Goal: Find contact information: Find contact information

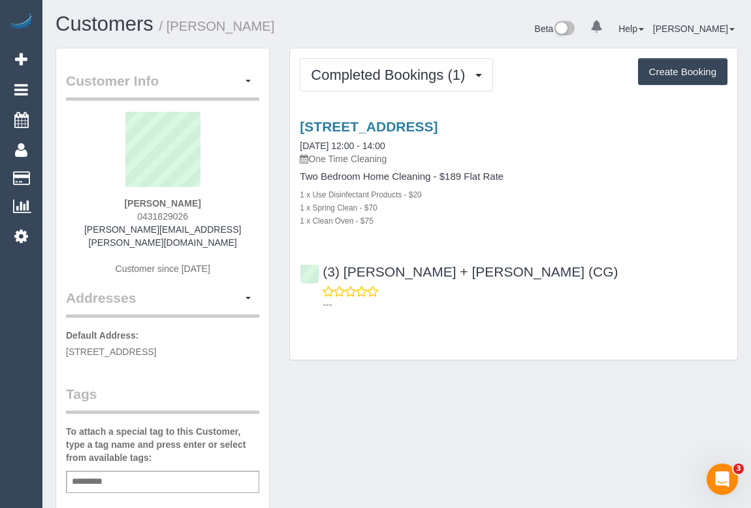
click at [526, 255] on div "(3) Bansari + Bhavesh (CG) ---" at bounding box center [514, 282] width 448 height 59
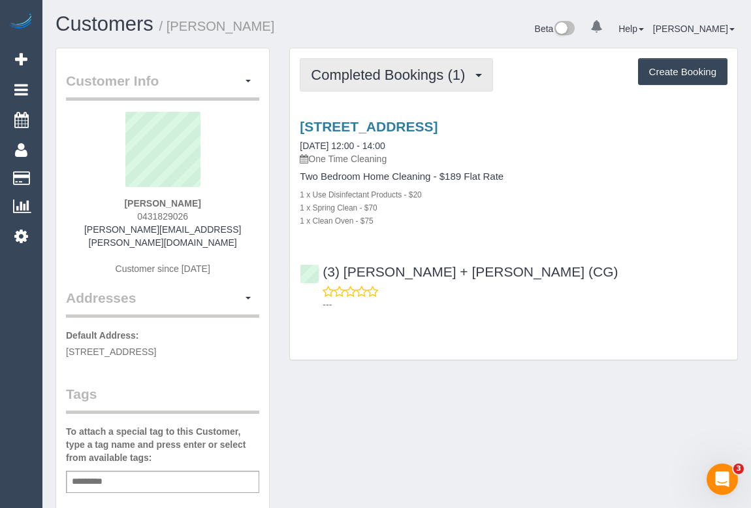
click at [406, 68] on span "Completed Bookings (1)" at bounding box center [391, 75] width 161 height 16
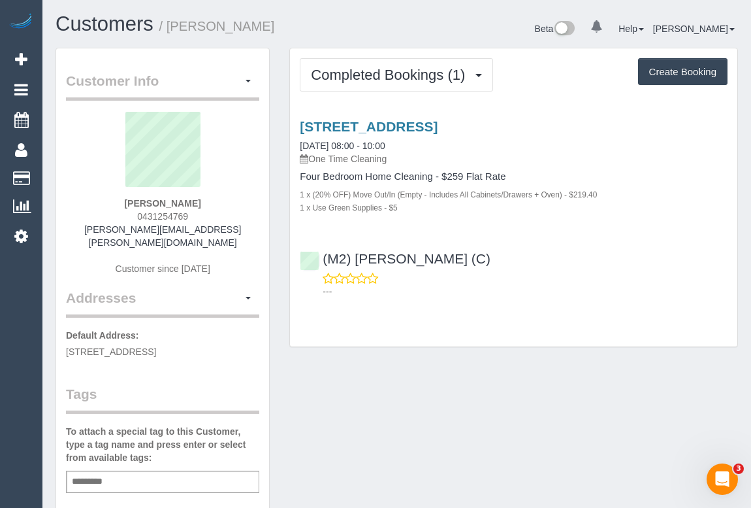
drag, startPoint x: 92, startPoint y: 233, endPoint x: 265, endPoint y: 233, distance: 172.5
click at [237, 233] on div "Justin Watts 0431254769 justin.g.watts@gmail.com Customer since 2025" at bounding box center [162, 200] width 193 height 176
drag, startPoint x: 106, startPoint y: 230, endPoint x: 235, endPoint y: 230, distance: 129.4
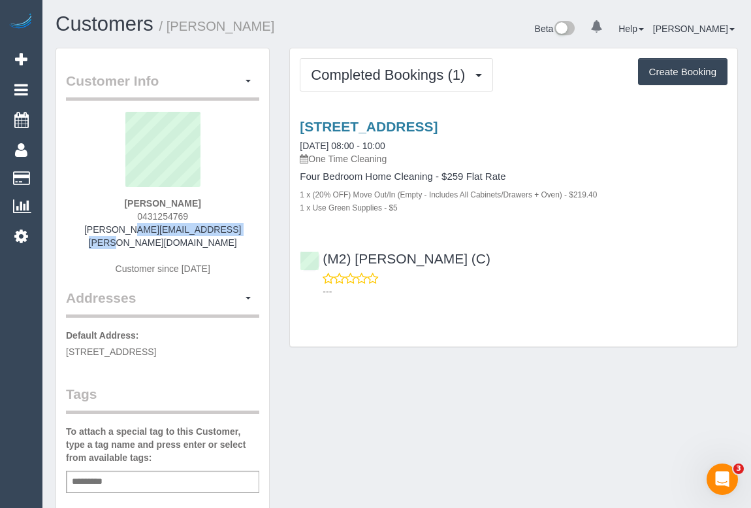
click at [235, 230] on div "Justin Watts 0431254769 justin.g.watts@gmail.com Customer since 2025" at bounding box center [162, 200] width 193 height 176
copy link "justin.g.watts@gmail.com"
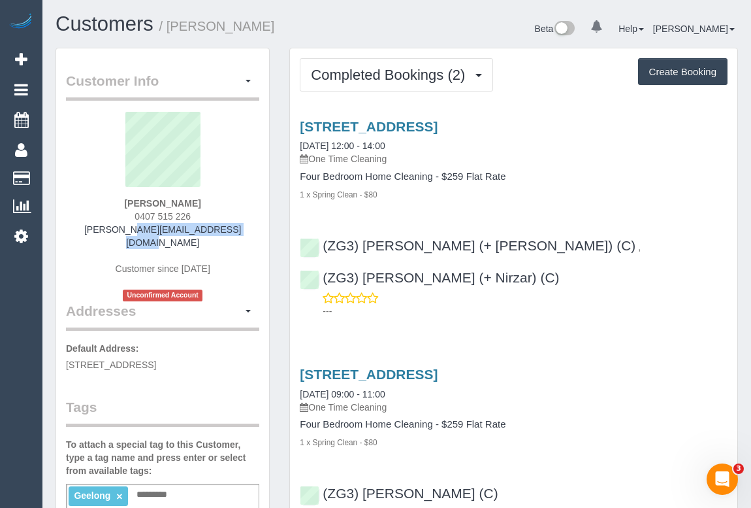
drag, startPoint x: 93, startPoint y: 227, endPoint x: 255, endPoint y: 231, distance: 161.4
click at [255, 231] on div "Kate Gannoni 0407 515 226 katie_gannoni@hotmail.com Customer since 2025 Unconfi…" at bounding box center [162, 206] width 193 height 189
copy link "katie_gannoni@hotmail.com"
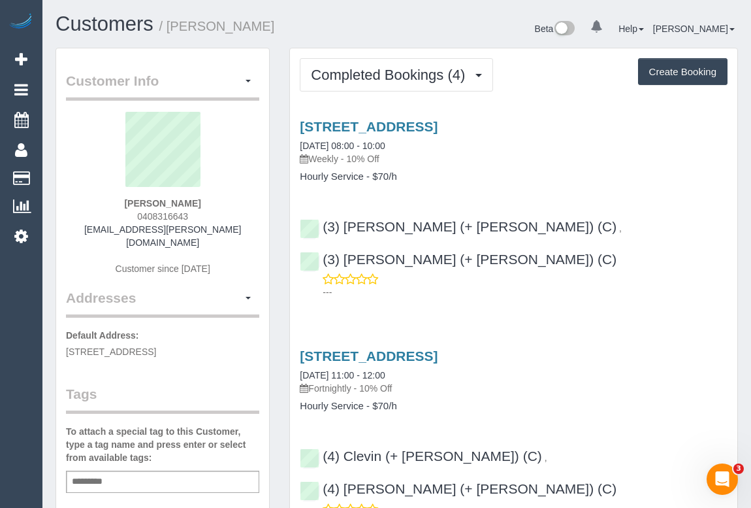
drag, startPoint x: 97, startPoint y: 227, endPoint x: 265, endPoint y: 231, distance: 168.6
click at [265, 231] on div "Customer Info Edit Contact Info Send Message Email Preferences Special Sales Ta…" at bounding box center [162, 485] width 213 height 874
click at [242, 233] on div "[PERSON_NAME] 0408316643 [EMAIL_ADDRESS][PERSON_NAME][DOMAIN_NAME] Customer sin…" at bounding box center [162, 200] width 193 height 176
drag, startPoint x: 218, startPoint y: 231, endPoint x: 101, endPoint y: 231, distance: 117.6
click at [101, 231] on div "[PERSON_NAME] 0408316643 [EMAIL_ADDRESS][PERSON_NAME][DOMAIN_NAME] Customer sin…" at bounding box center [162, 200] width 193 height 176
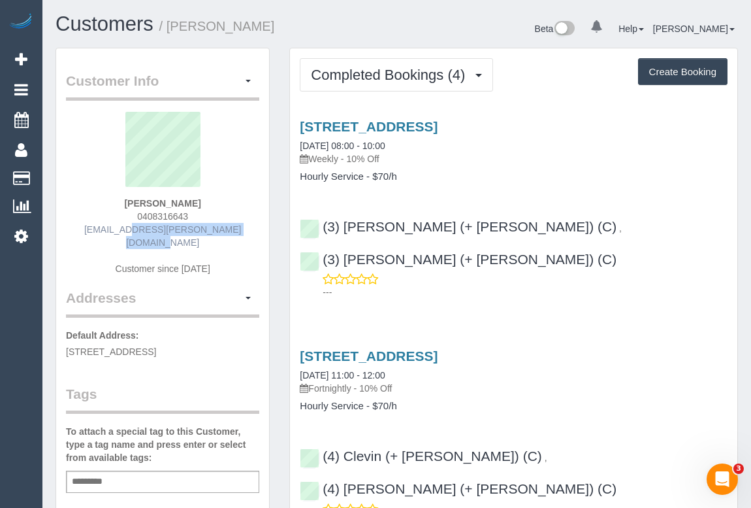
copy link "[EMAIL_ADDRESS][PERSON_NAME][DOMAIN_NAME]"
click at [265, 240] on div "Customer Info Edit Contact Info Send Message Email Preferences Special Sales Ta…" at bounding box center [162, 485] width 213 height 874
click at [235, 238] on div "April Weller 0408316643 april.weller@outlook.com.au Customer since 2025" at bounding box center [162, 200] width 193 height 176
drag, startPoint x: 212, startPoint y: 229, endPoint x: 102, endPoint y: 226, distance: 110.5
click at [102, 226] on div "April Weller 0408316643 april.weller@outlook.com.au Customer since 2025" at bounding box center [162, 200] width 193 height 176
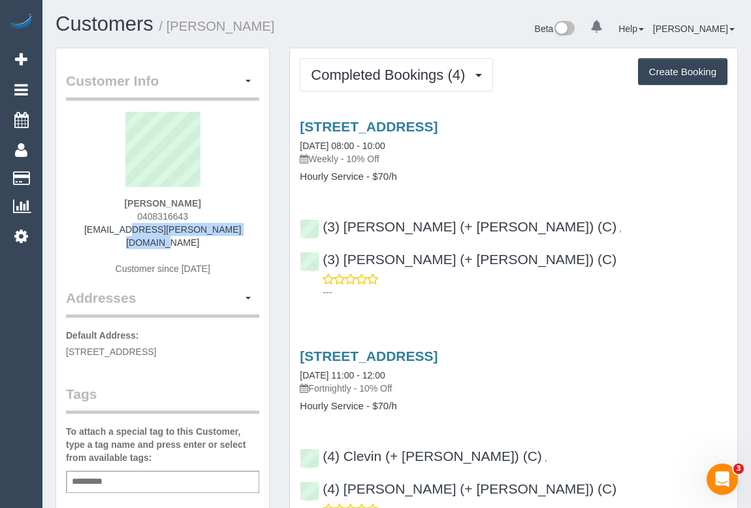
copy link "april.weller@outlook.com.au"
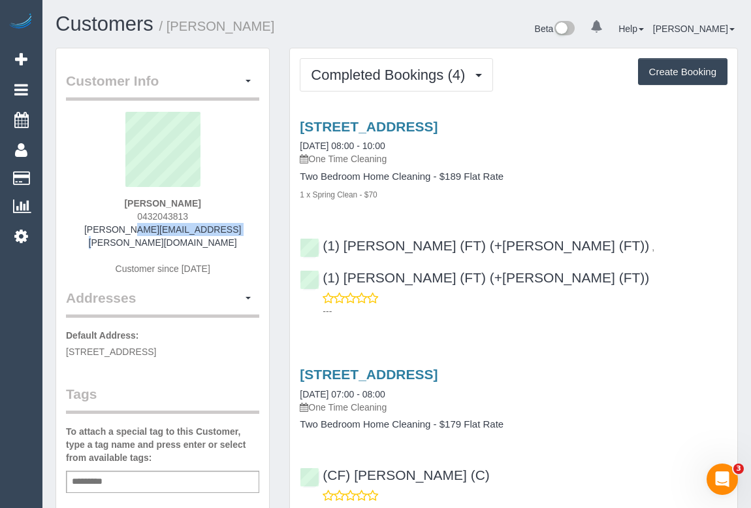
drag, startPoint x: 97, startPoint y: 230, endPoint x: 242, endPoint y: 230, distance: 144.4
click at [242, 230] on div "[PERSON_NAME] 0432043813 [PERSON_NAME][EMAIL_ADDRESS][PERSON_NAME][DOMAIN_NAME]…" at bounding box center [162, 200] width 193 height 176
copy link "[PERSON_NAME][EMAIL_ADDRESS][PERSON_NAME][DOMAIN_NAME]"
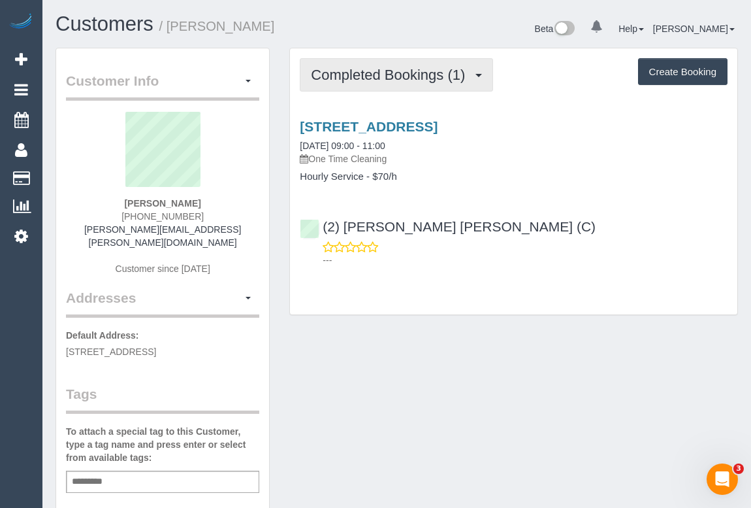
click at [384, 84] on button "Completed Bookings (1)" at bounding box center [396, 74] width 193 height 33
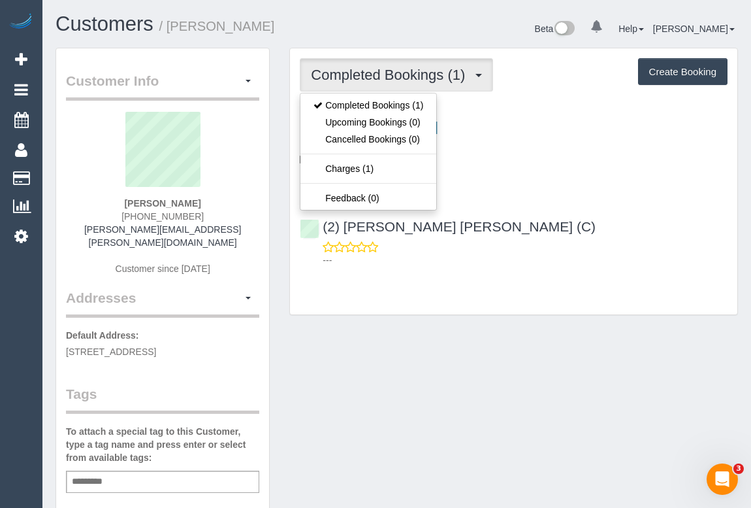
click at [421, 343] on div "Customer Info Edit Contact Info Send Message Email Preferences Special Sales Ta…" at bounding box center [397, 492] width 702 height 889
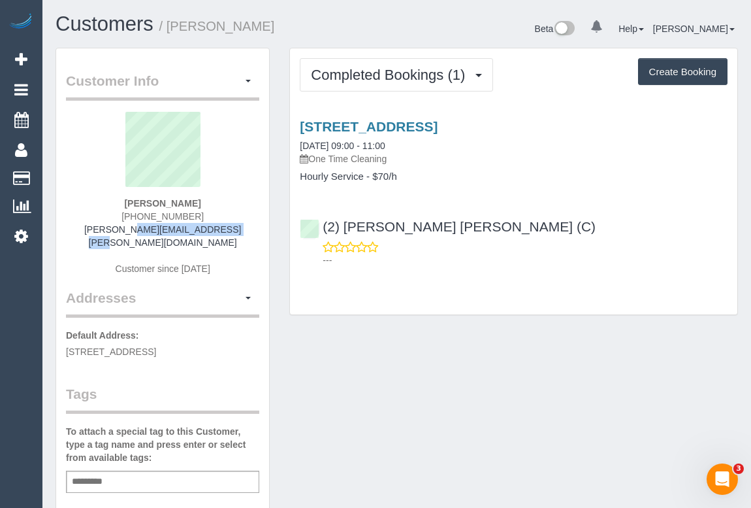
drag, startPoint x: 93, startPoint y: 227, endPoint x: 248, endPoint y: 229, distance: 154.9
click at [248, 229] on div "Tiana Macleod +61429864153 macleod.tiana@gmail.com Customer since 2025" at bounding box center [162, 200] width 193 height 176
copy link "macleod.tiana@gmail.com"
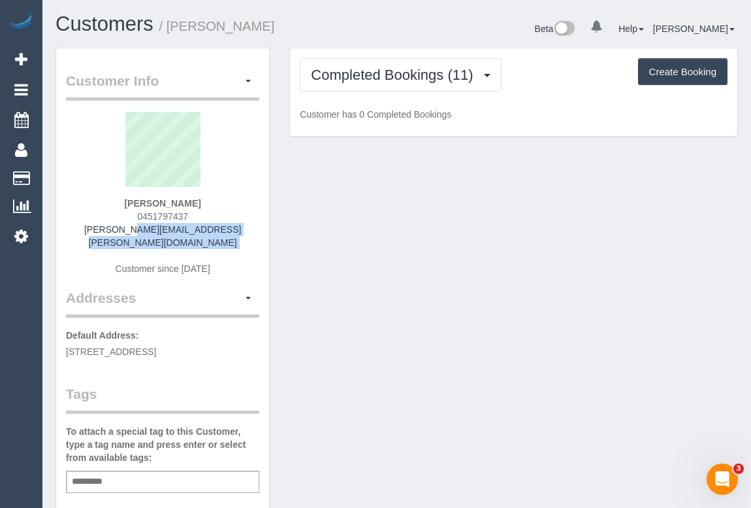
drag, startPoint x: 109, startPoint y: 230, endPoint x: 258, endPoint y: 238, distance: 149.2
click at [258, 238] on div "Sandy Iyngkaran 0451797437 sandy.iyngkaran@gmail.com Customer since 2019" at bounding box center [162, 200] width 193 height 176
copy div "sandy.iyngkaran@gmail.com"
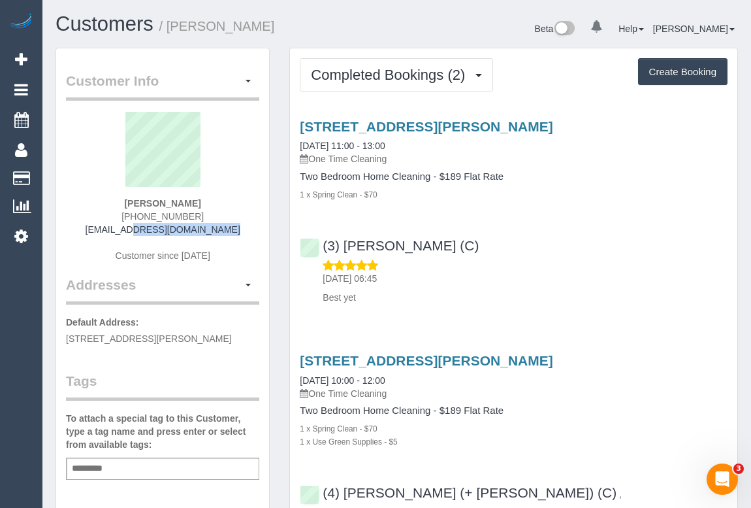
drag, startPoint x: 112, startPoint y: 229, endPoint x: 223, endPoint y: 229, distance: 111.7
click at [223, 229] on div "[PERSON_NAME] [PHONE_NUMBER] [EMAIL_ADDRESS][DOMAIN_NAME] Customer since [DATE]" at bounding box center [162, 193] width 193 height 163
copy link "[EMAIL_ADDRESS][DOMAIN_NAME]"
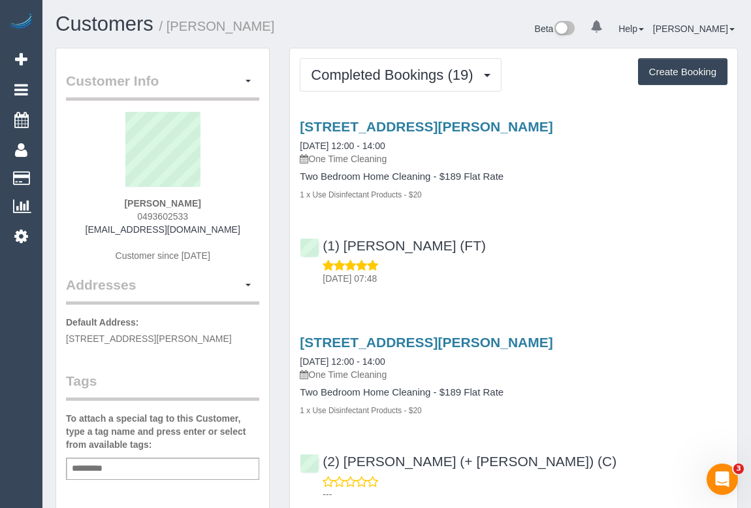
drag, startPoint x: 131, startPoint y: 215, endPoint x: 236, endPoint y: 216, distance: 104.6
click at [236, 216] on div "[PERSON_NAME] 0493602533 [EMAIL_ADDRESS][DOMAIN_NAME] Customer since [DATE]" at bounding box center [162, 193] width 193 height 163
copy span "0493602533"
drag, startPoint x: 92, startPoint y: 230, endPoint x: 250, endPoint y: 229, distance: 157.5
click at [250, 229] on div "Patrick McCurdy-Edmond 0493602533 patrickcmccurdy@gmail.com Customer since 2024" at bounding box center [162, 193] width 193 height 163
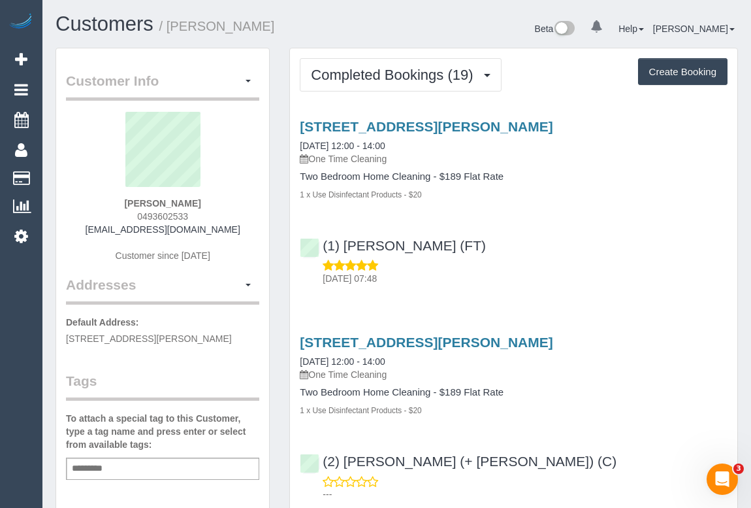
copy link "patrickcmccurdy@gmail.com"
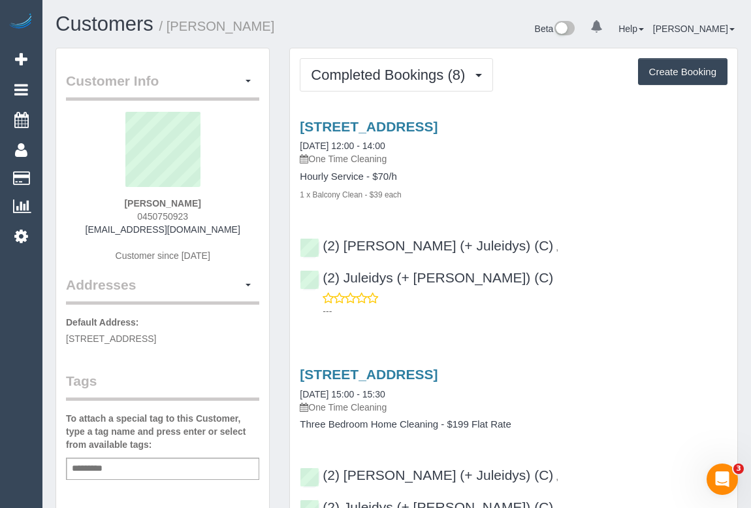
click at [554, 188] on div "1 x Balcony Clean - $39 each" at bounding box center [514, 194] width 428 height 13
click at [552, 191] on div "1 x Balcony Clean - $39 each" at bounding box center [514, 194] width 428 height 13
drag, startPoint x: 142, startPoint y: 216, endPoint x: 211, endPoint y: 218, distance: 69.3
click at [211, 218] on div "John Feng 0450750923 johnfeng1008@hotmail.com Customer since 2023" at bounding box center [162, 193] width 193 height 163
copy span "0450750923"
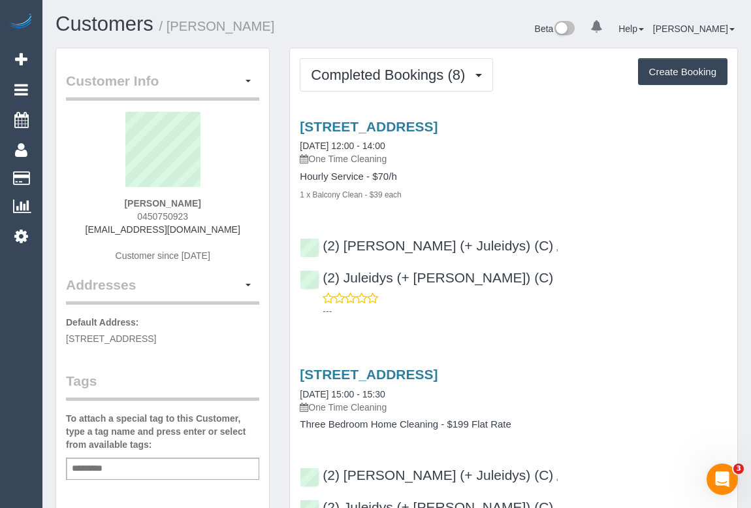
click at [529, 184] on div "Hourly Service - $70/h 1 x Balcony Clean - $39 each" at bounding box center [514, 185] width 428 height 29
drag, startPoint x: 127, startPoint y: 212, endPoint x: 229, endPoint y: 216, distance: 102.0
click at [229, 216] on div "John Feng 0450750923 johnfeng1008@hotmail.com Customer since 2023" at bounding box center [162, 193] width 193 height 163
copy span "0450750923"
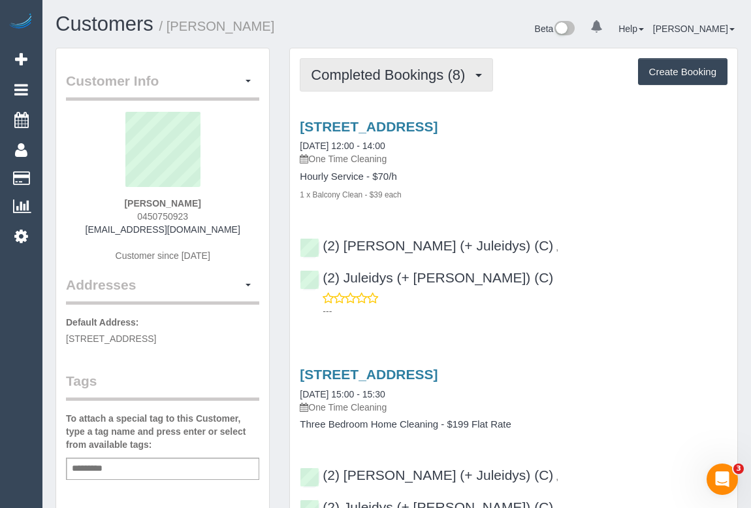
click at [395, 73] on span "Completed Bookings (8)" at bounding box center [391, 75] width 161 height 16
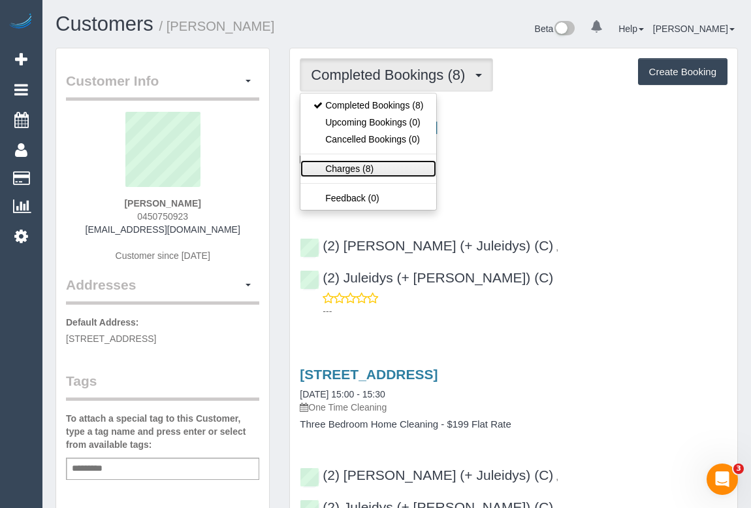
click at [359, 166] on link "Charges (8)" at bounding box center [369, 168] width 136 height 17
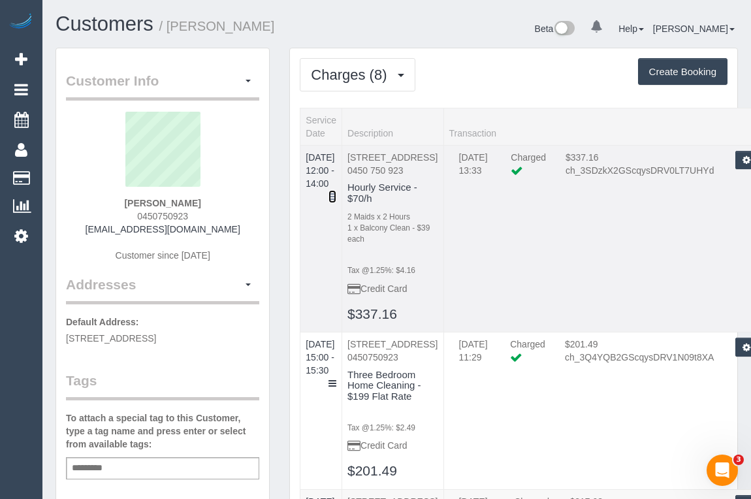
click at [336, 192] on icon at bounding box center [333, 196] width 8 height 9
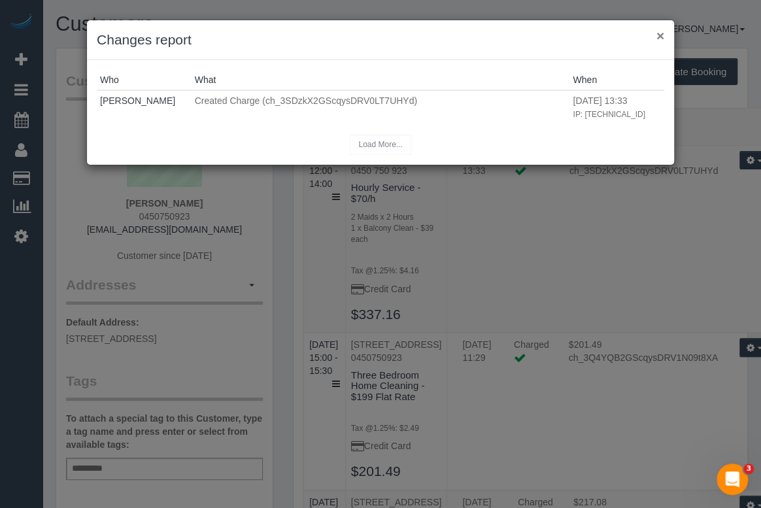
click at [659, 36] on button "×" at bounding box center [660, 36] width 8 height 14
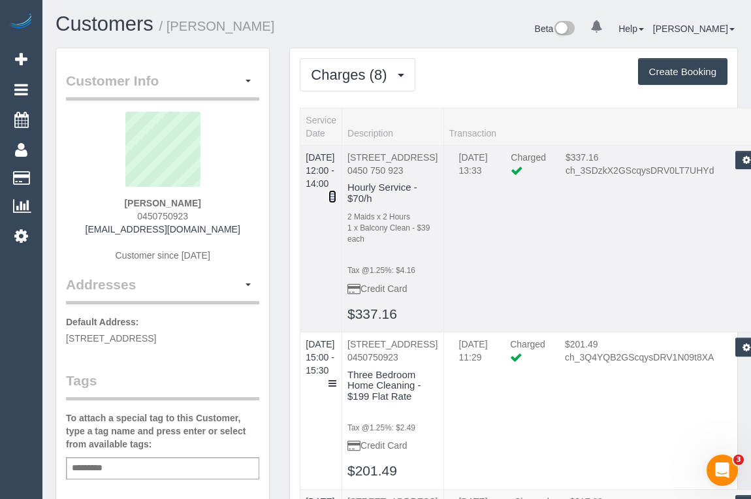
copy span "0450750923"
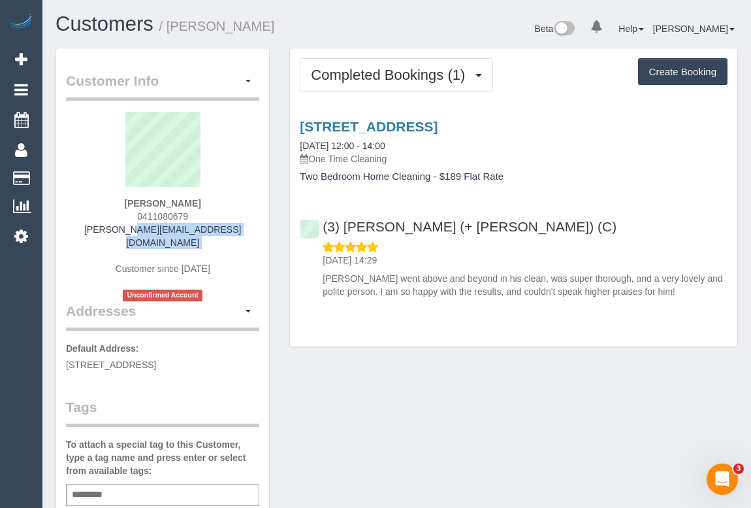
drag, startPoint x: 97, startPoint y: 232, endPoint x: 229, endPoint y: 237, distance: 132.1
click at [229, 237] on div "Kristen Iliopoulos 0411080679 krisiliopoulos@gmail.com Customer since 2025 Unco…" at bounding box center [162, 206] width 193 height 189
copy div "krisiliopoulos@gmail.com"
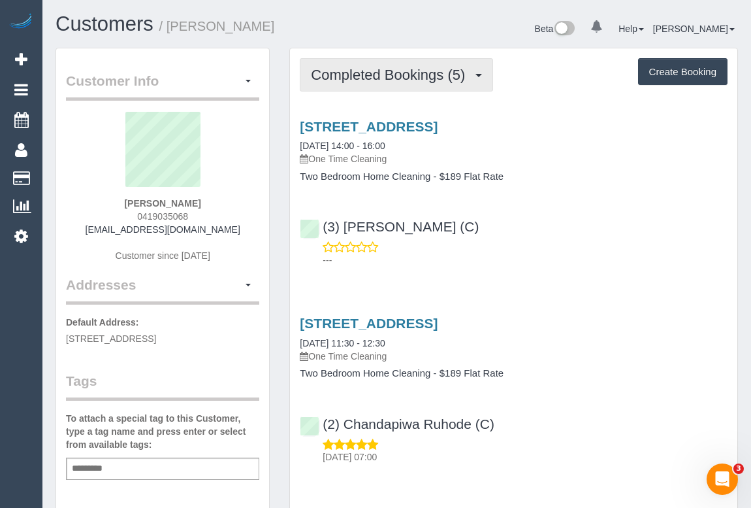
click at [389, 77] on span "Completed Bookings (5)" at bounding box center [391, 75] width 161 height 16
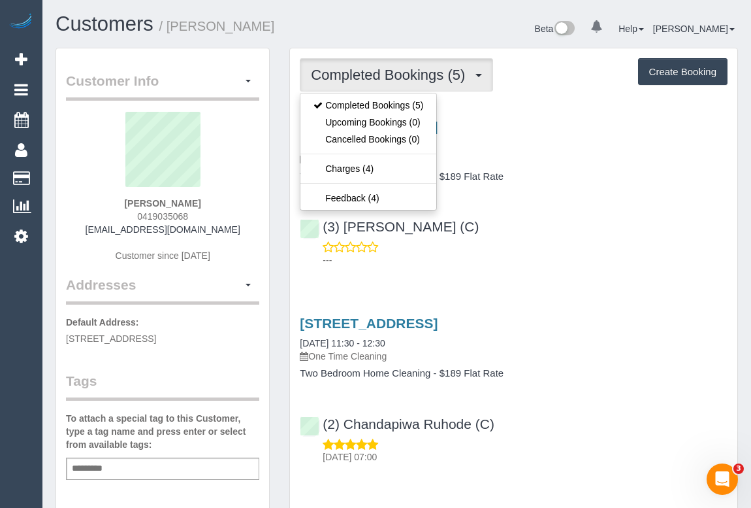
drag, startPoint x: 99, startPoint y: 230, endPoint x: 229, endPoint y: 229, distance: 129.4
click at [229, 229] on div "[PERSON_NAME] 0419035068 [EMAIL_ADDRESS][DOMAIN_NAME] Customer since [DATE]" at bounding box center [162, 193] width 193 height 163
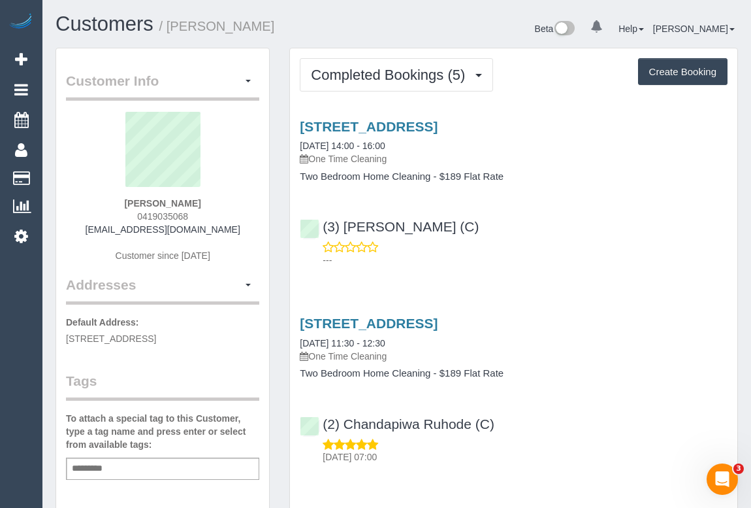
copy link "[EMAIL_ADDRESS][DOMAIN_NAME]"
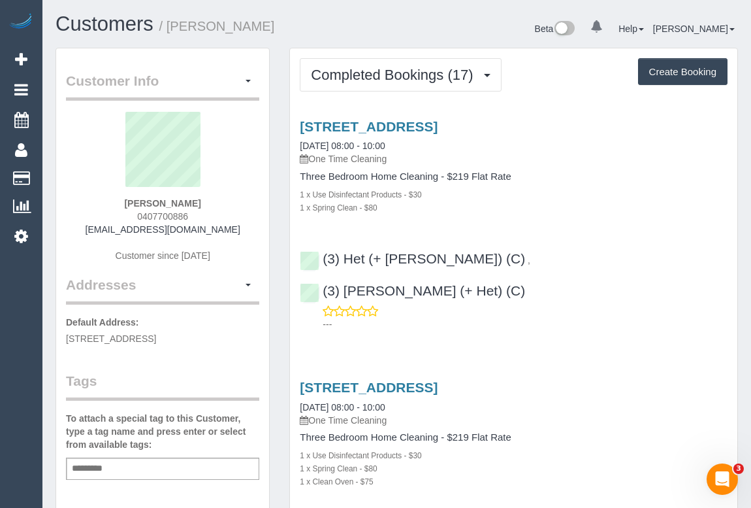
drag, startPoint x: 136, startPoint y: 216, endPoint x: 220, endPoint y: 218, distance: 84.3
click at [220, 218] on div "[PERSON_NAME] 0407700886 [EMAIL_ADDRESS][DOMAIN_NAME] Customer since [DATE]" at bounding box center [162, 193] width 193 height 163
copy span "0407700886"
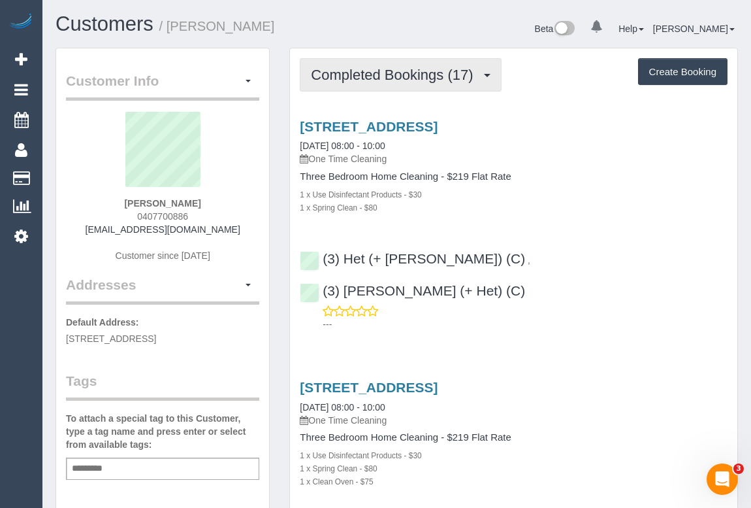
click at [406, 71] on span "Completed Bookings (17)" at bounding box center [395, 75] width 169 height 16
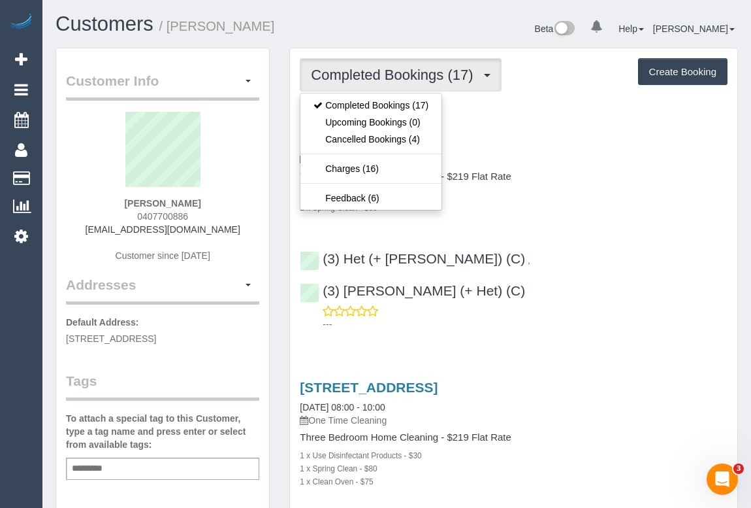
click at [595, 176] on h4 "Three Bedroom Home Cleaning - $219 Flat Rate" at bounding box center [514, 176] width 428 height 11
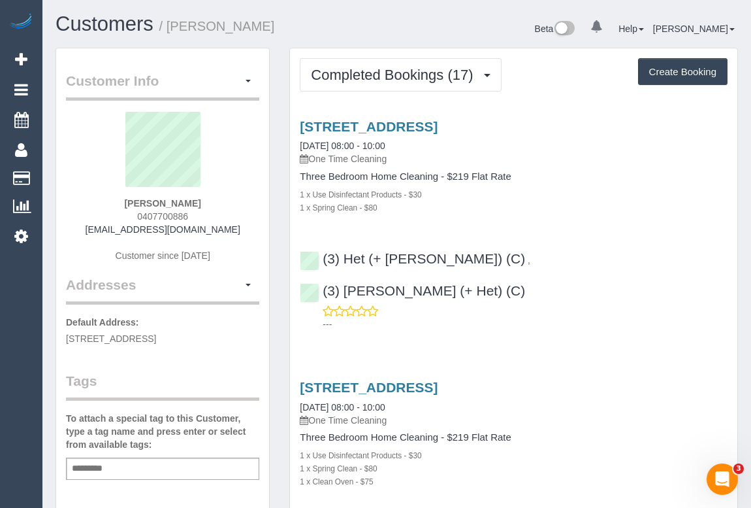
drag, startPoint x: 609, startPoint y: 335, endPoint x: 616, endPoint y: 340, distance: 8.9
click at [609, 369] on div "7 Kingswood Rd, Cheltenham, VIC 3192 11/07/2025 08:00 - 10:00 One Time Cleaning…" at bounding box center [514, 490] width 448 height 242
drag, startPoint x: 133, startPoint y: 214, endPoint x: 214, endPoint y: 208, distance: 80.6
click at [214, 208] on div "Michael Simonetti 0407700886 leadpipeonetti@gmail.com Customer since 2022" at bounding box center [162, 193] width 193 height 163
click at [203, 214] on div "Michael Simonetti 0407700886 leadpipeonetti@gmail.com Customer since 2022" at bounding box center [162, 193] width 193 height 163
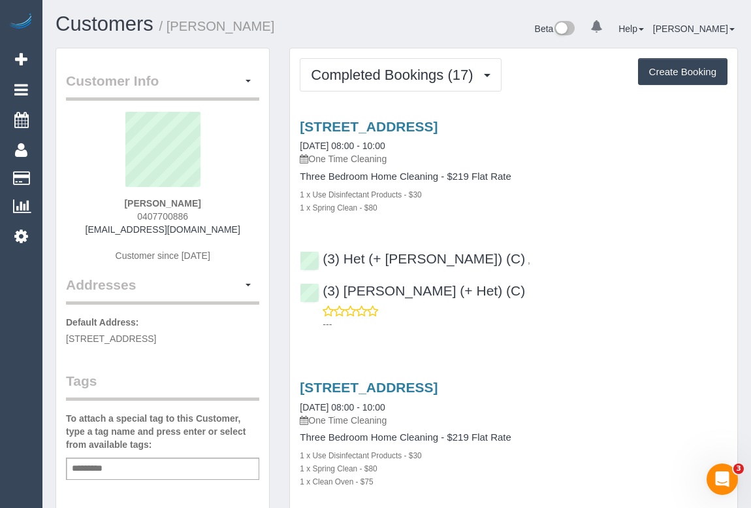
drag, startPoint x: 196, startPoint y: 214, endPoint x: 120, endPoint y: 216, distance: 75.8
click at [120, 216] on div "Michael Simonetti 0407700886 leadpipeonetti@gmail.com Customer since 2022" at bounding box center [162, 193] width 193 height 163
copy span "0407700886"
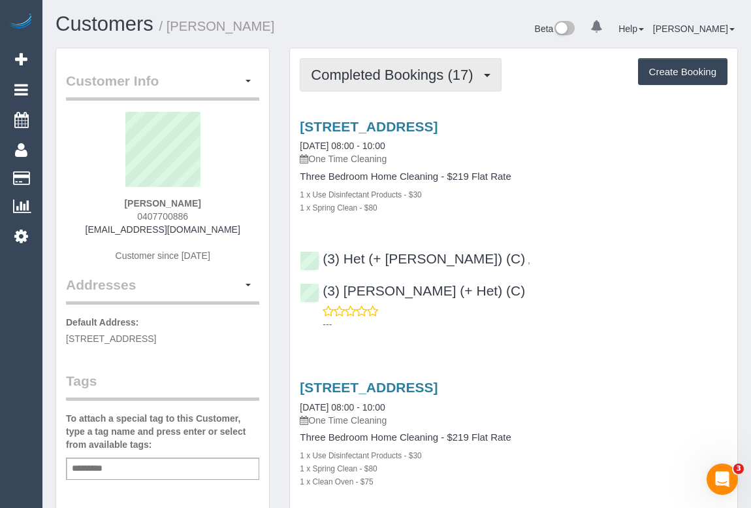
click at [391, 88] on button "Completed Bookings (17)" at bounding box center [400, 74] width 201 height 33
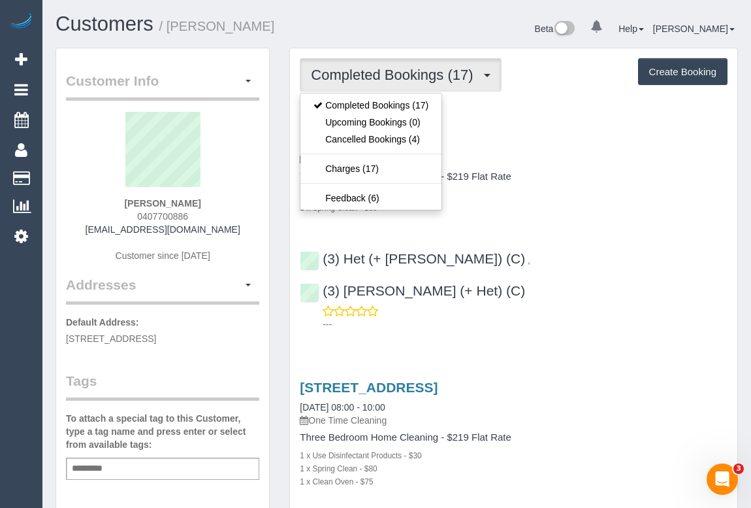
click at [438, 121] on link "7 Kingswood Rd, Cheltenham, VIC 3192" at bounding box center [369, 126] width 138 height 15
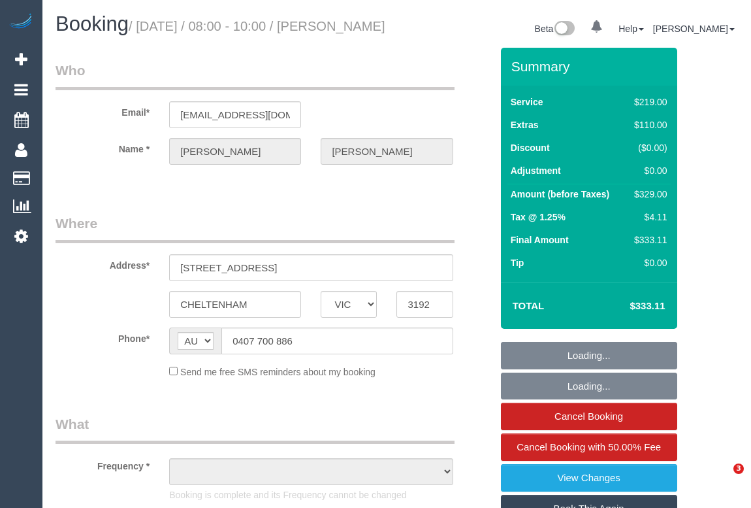
select select "VIC"
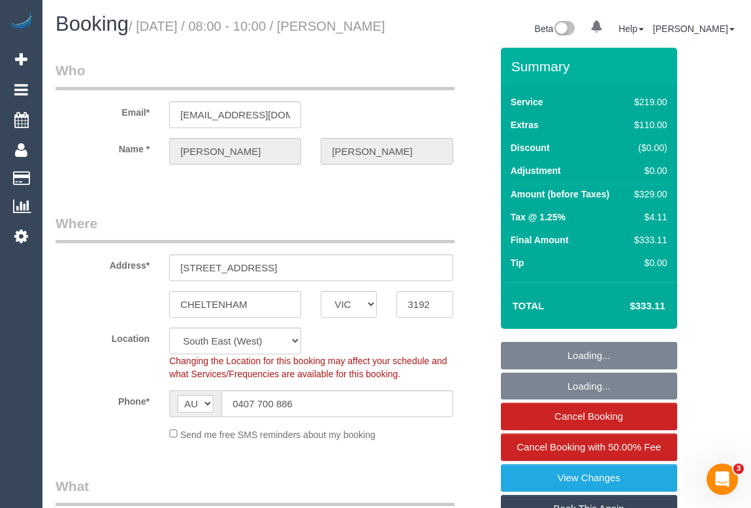
select select "object:650"
select select "number:29"
select select "number:14"
select select "number:18"
select select "number:24"
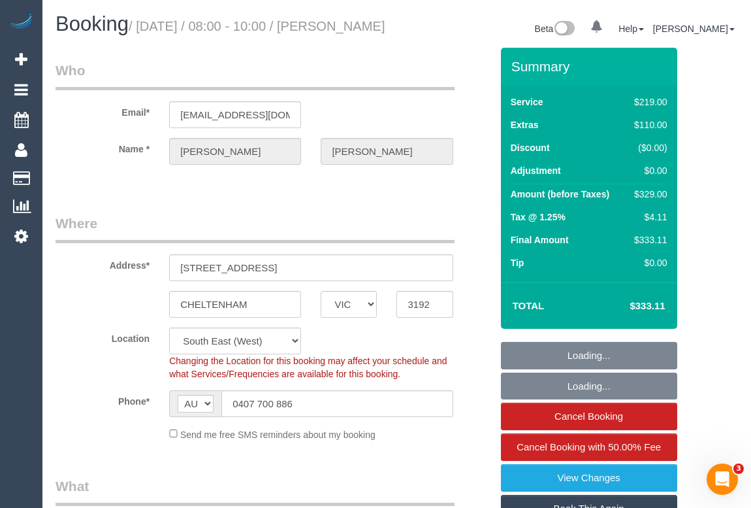
select select "number:13"
select select "string:stripe-pm_1RkH7v2GScqysDRVwsBAqnv4"
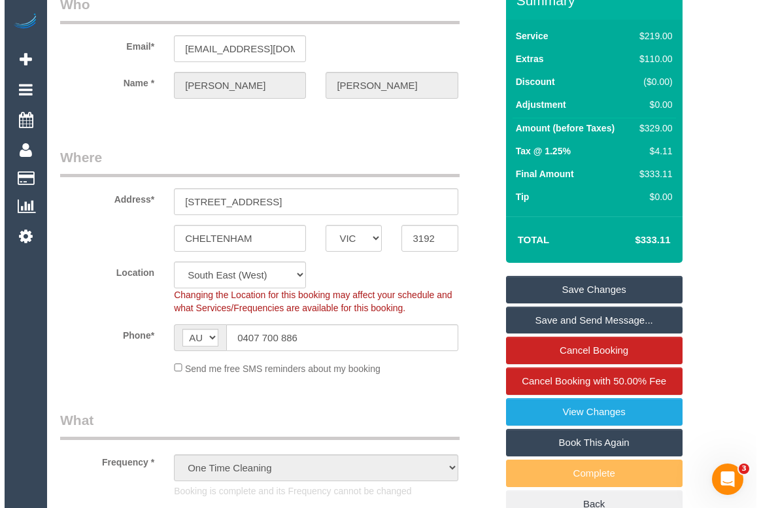
scroll to position [118, 0]
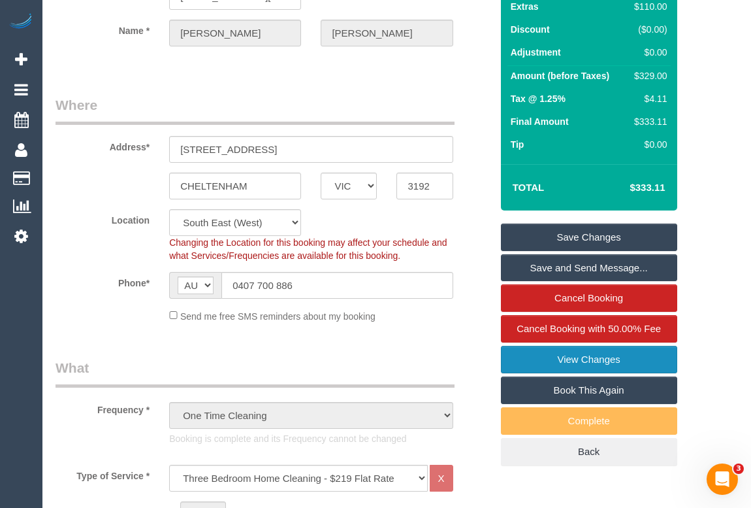
click at [584, 372] on link "View Changes" at bounding box center [589, 359] width 176 height 27
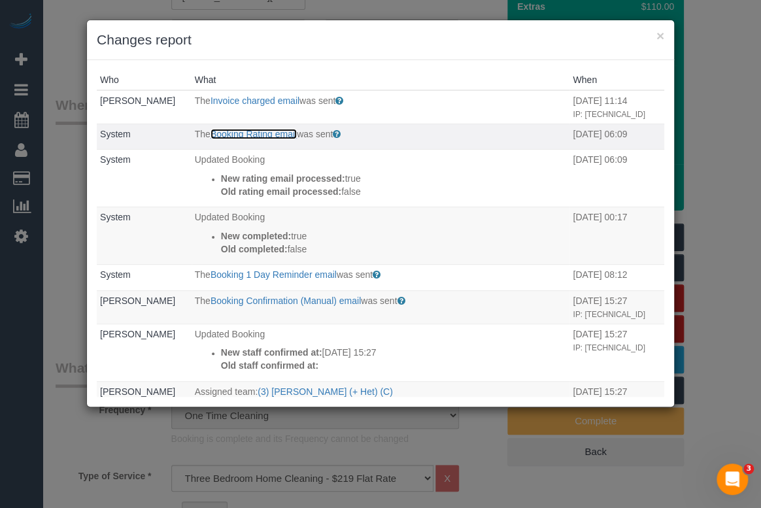
click at [240, 139] on link "Booking Rating email" at bounding box center [253, 134] width 86 height 10
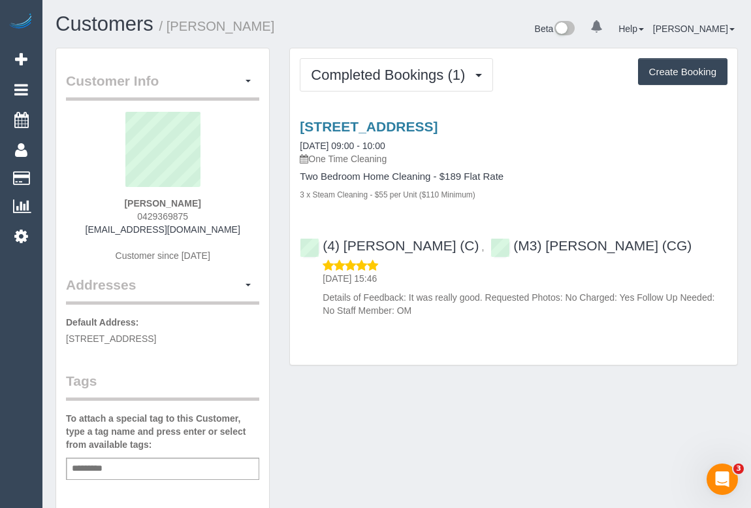
click at [423, 395] on div "Customer Info Edit Contact Info Send Message Email Preferences Special Sales Ta…" at bounding box center [397, 486] width 702 height 876
click at [442, 380] on div "Customer Info Edit Contact Info Send Message Email Preferences Special Sales Ta…" at bounding box center [397, 486] width 702 height 876
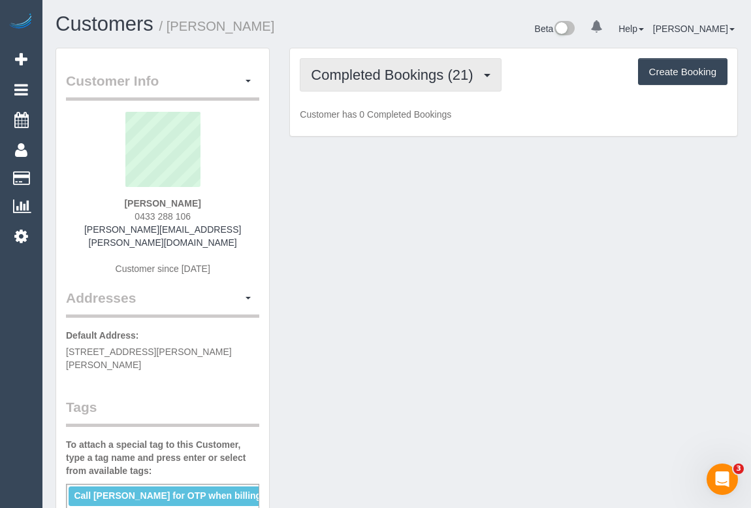
click at [386, 76] on span "Completed Bookings (21)" at bounding box center [395, 75] width 169 height 16
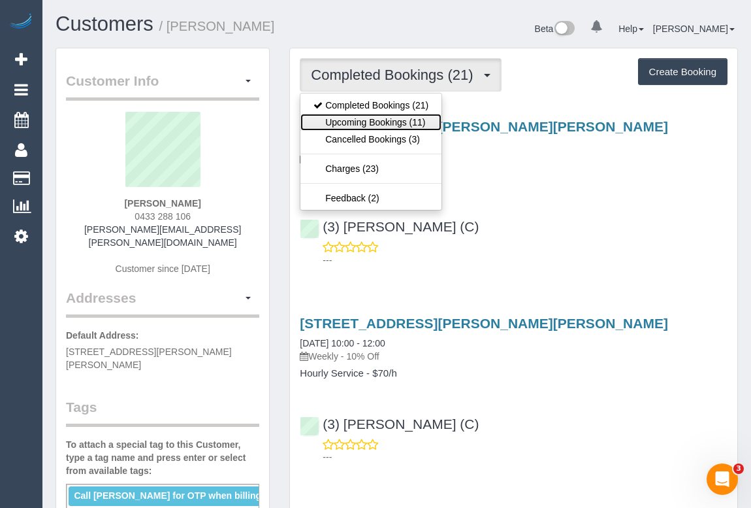
click at [373, 123] on link "Upcoming Bookings (11)" at bounding box center [371, 122] width 141 height 17
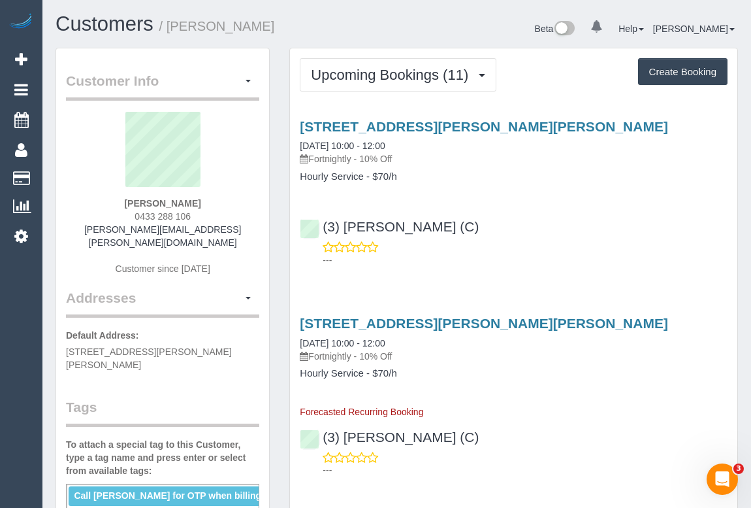
click at [553, 245] on div "---" at bounding box center [514, 253] width 428 height 26
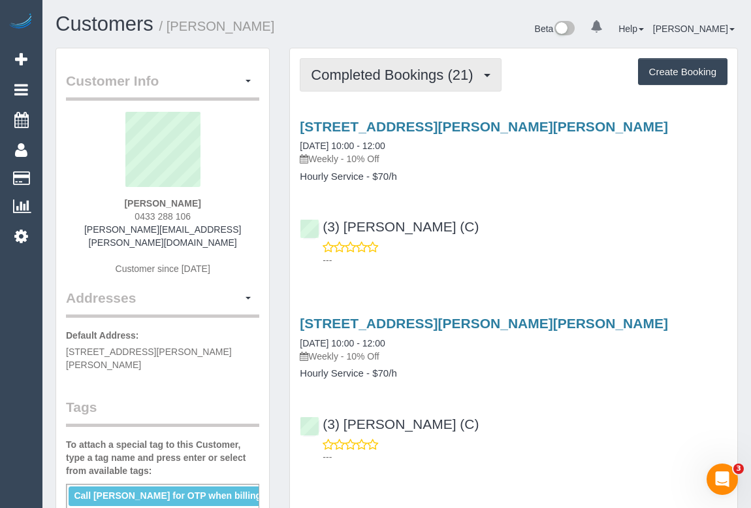
click at [366, 77] on span "Completed Bookings (21)" at bounding box center [395, 75] width 169 height 16
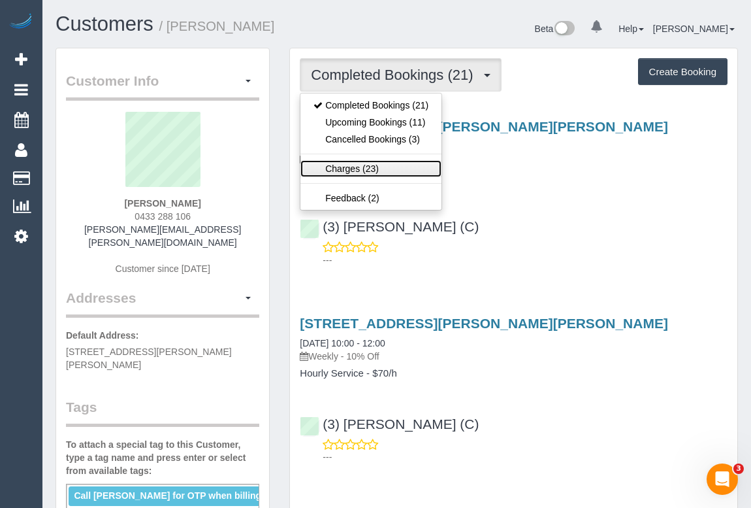
click at [353, 167] on link "Charges (23)" at bounding box center [371, 168] width 141 height 17
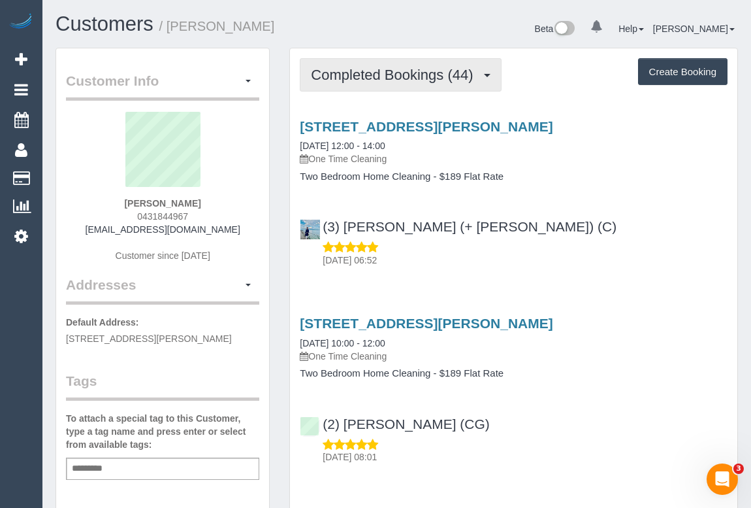
click at [349, 82] on button "Completed Bookings (44)" at bounding box center [400, 74] width 201 height 33
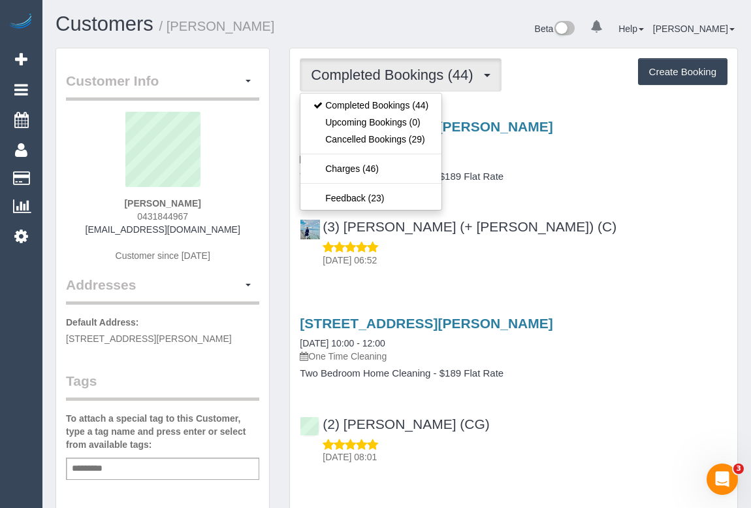
click at [538, 254] on p "[DATE] 06:52" at bounding box center [525, 260] width 405 height 13
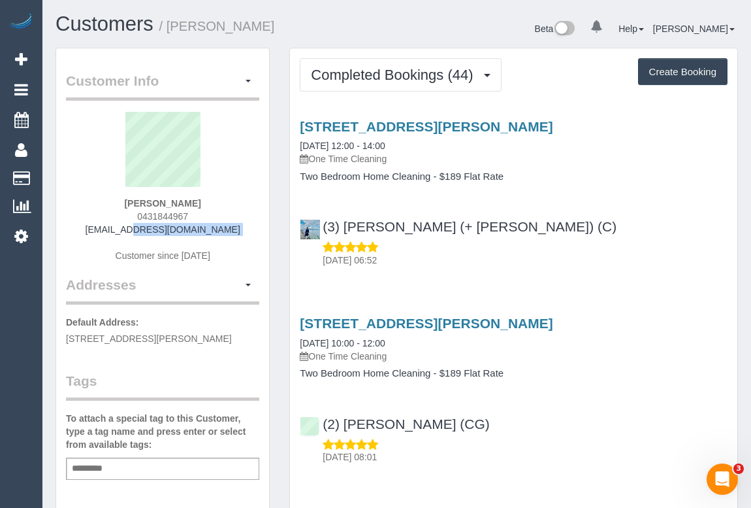
drag, startPoint x: 106, startPoint y: 231, endPoint x: 223, endPoint y: 235, distance: 117.0
click at [223, 235] on div "[PERSON_NAME] 0431844967 [EMAIL_ADDRESS][DOMAIN_NAME] Customer since [DATE]" at bounding box center [162, 193] width 193 height 163
copy div "[EMAIL_ADDRESS][DOMAIN_NAME]"
drag, startPoint x: 127, startPoint y: 197, endPoint x: 210, endPoint y: 203, distance: 83.2
click at [210, 203] on div "Elisa Bongetti 0431844967 elisabongetti@gmail.com Customer since 2020" at bounding box center [162, 193] width 193 height 163
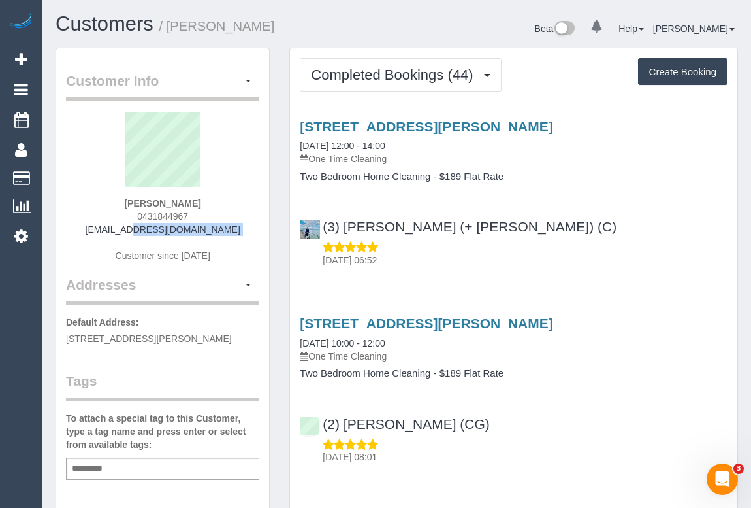
copy strong "Elisa Bongetti"
drag, startPoint x: 131, startPoint y: 216, endPoint x: 239, endPoint y: 218, distance: 108.5
click at [239, 218] on div "Elisa Bongetti 0431844967 elisabongetti@gmail.com Customer since 2020" at bounding box center [162, 193] width 193 height 163
copy span "0431844967"
drag, startPoint x: 100, startPoint y: 231, endPoint x: 237, endPoint y: 240, distance: 136.9
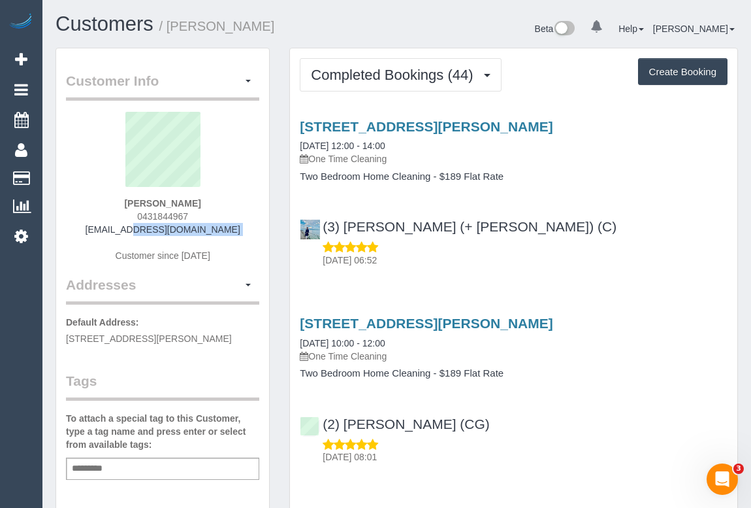
click at [237, 240] on div "Elisa Bongetti 0431844967 elisabongetti@gmail.com Customer since 2020" at bounding box center [162, 193] width 193 height 163
copy div "elisabongetti@gmail.com"
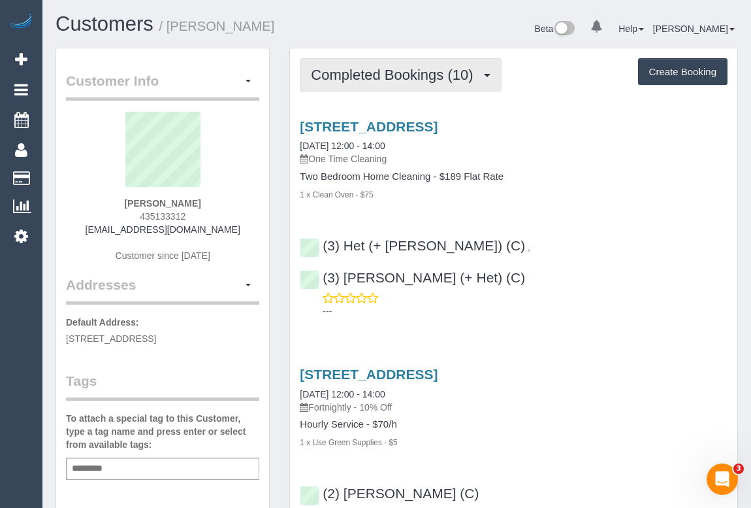
click at [414, 75] on span "Completed Bookings (10)" at bounding box center [395, 75] width 169 height 16
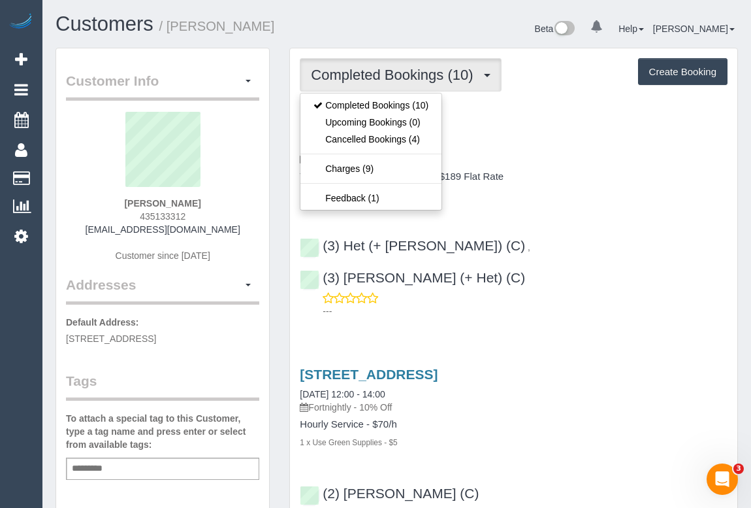
click at [603, 189] on div "1 x Clean Oven - $75" at bounding box center [514, 194] width 428 height 13
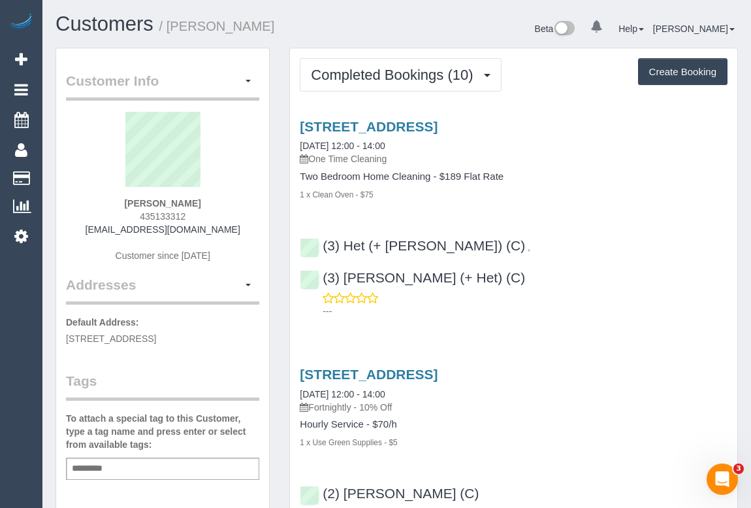
drag, startPoint x: 148, startPoint y: 215, endPoint x: 197, endPoint y: 216, distance: 49.7
click at [197, 216] on div "[PERSON_NAME] 435133312 [EMAIL_ADDRESS][DOMAIN_NAME] Customer since [DATE]" at bounding box center [162, 193] width 193 height 163
copy span "435133312"
